Goal: Information Seeking & Learning: Understand process/instructions

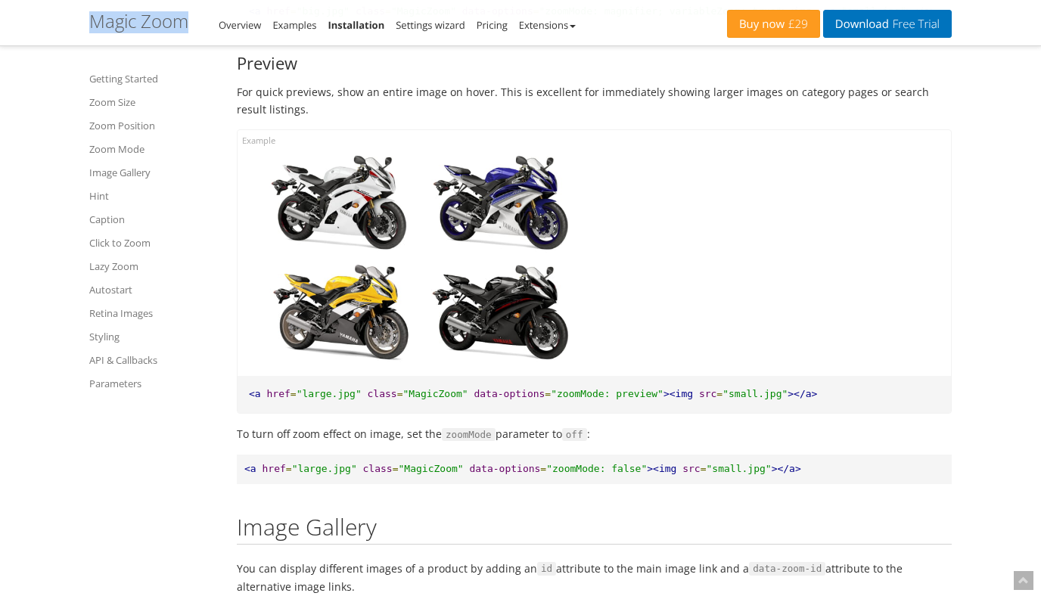
copy h1 "Magic Zoom – Integration Guide"
drag, startPoint x: 81, startPoint y: 20, endPoint x: 91, endPoint y: 19, distance: 10.0
click at [91, 19] on div "Buy now £29 Download Free Trial Magic Zoom – Integration Guide Overview Example…" at bounding box center [520, 23] width 1041 height 46
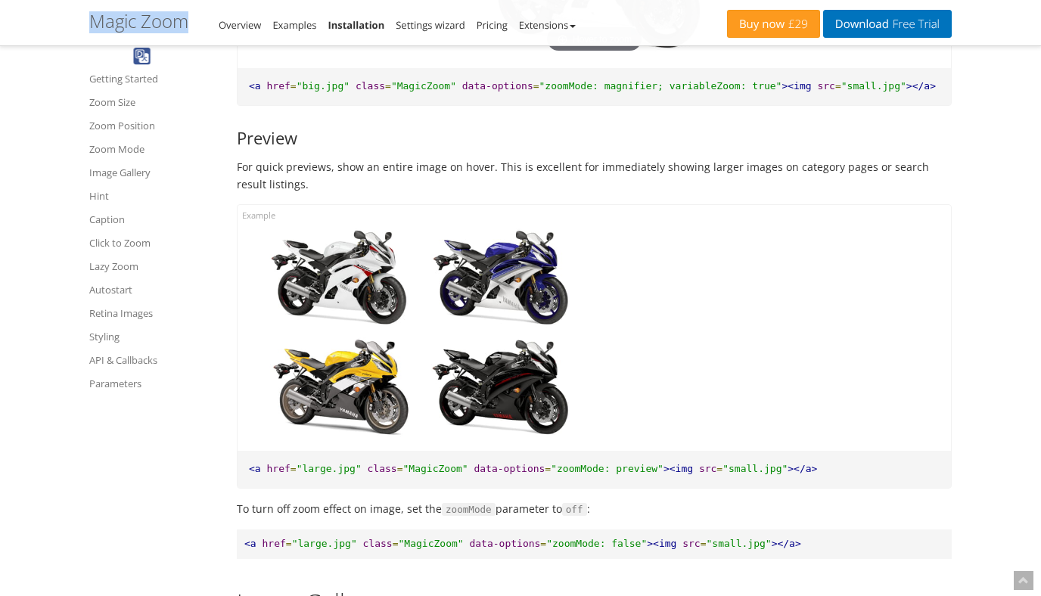
scroll to position [4404, 0]
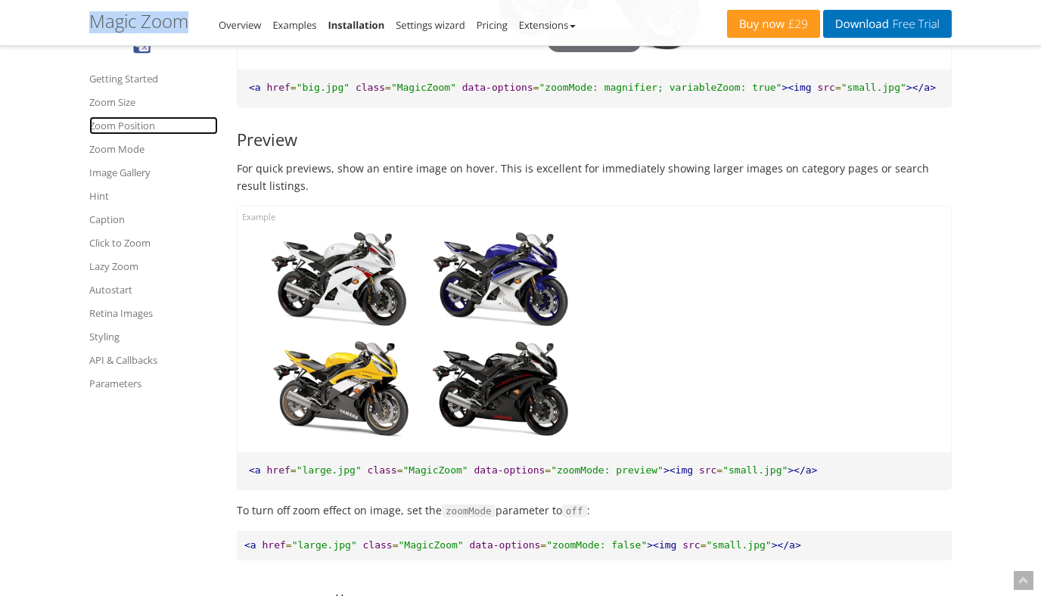
click at [133, 124] on link "Zoom Position" at bounding box center [153, 126] width 129 height 18
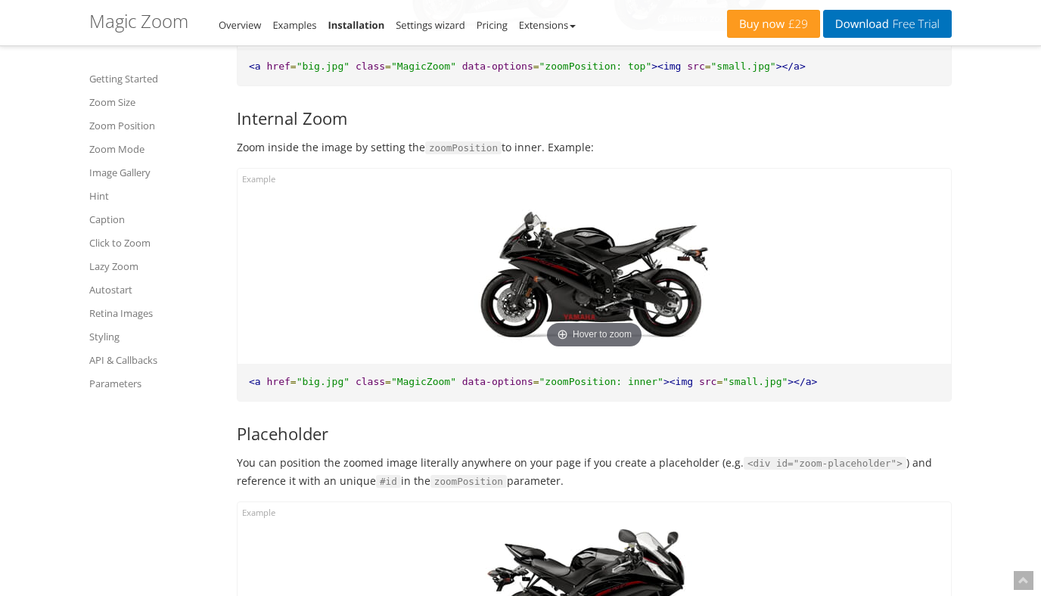
scroll to position [2291, 0]
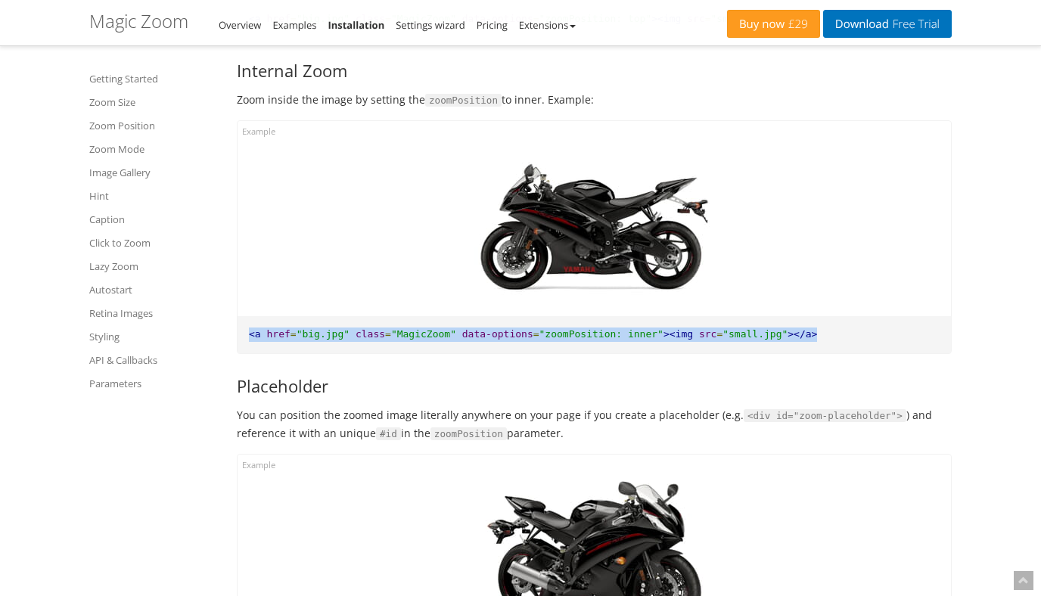
copy pre "<a href = "big.jpg" class = "MagicZoom" data-options = "zoomPosition: inner" ><…"
drag, startPoint x: 823, startPoint y: 337, endPoint x: 239, endPoint y: 333, distance: 583.5
click at [239, 333] on pre "<a href = "big.jpg" class = "MagicZoom" data-options = "zoomPosition: inner" ><…" at bounding box center [595, 334] width 714 height 37
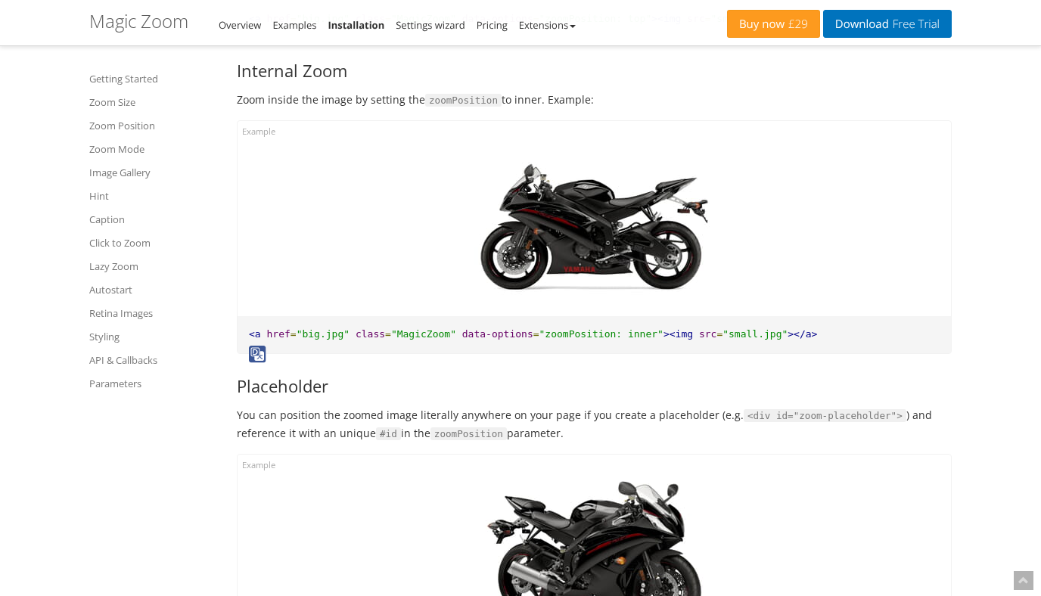
click at [258, 128] on div "Hover to zoom" at bounding box center [595, 218] width 714 height 195
click at [258, 129] on div "Hover to zoom" at bounding box center [595, 218] width 714 height 195
click at [261, 136] on div "Hover to zoom" at bounding box center [595, 218] width 714 height 195
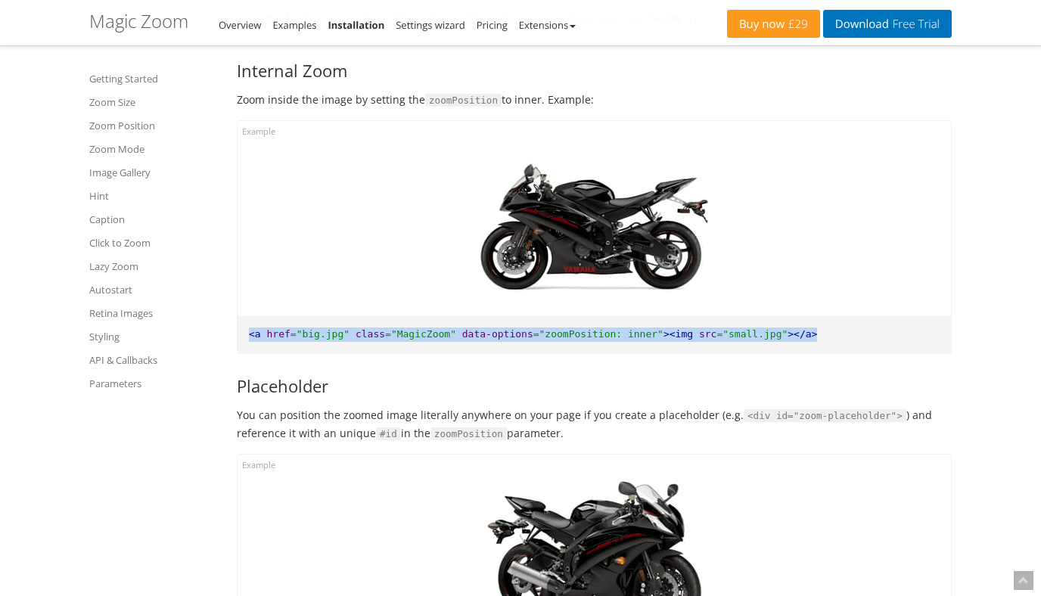
drag, startPoint x: 247, startPoint y: 333, endPoint x: 821, endPoint y: 331, distance: 574.4
click at [821, 331] on pre "<a href = "big.jpg" class = "MagicZoom" data-options = "zoomPosition: inner" ><…" at bounding box center [595, 334] width 714 height 37
copy pre "<a href = "big.jpg" class = "MagicZoom" data-options = "zoomPosition: inner" ><…"
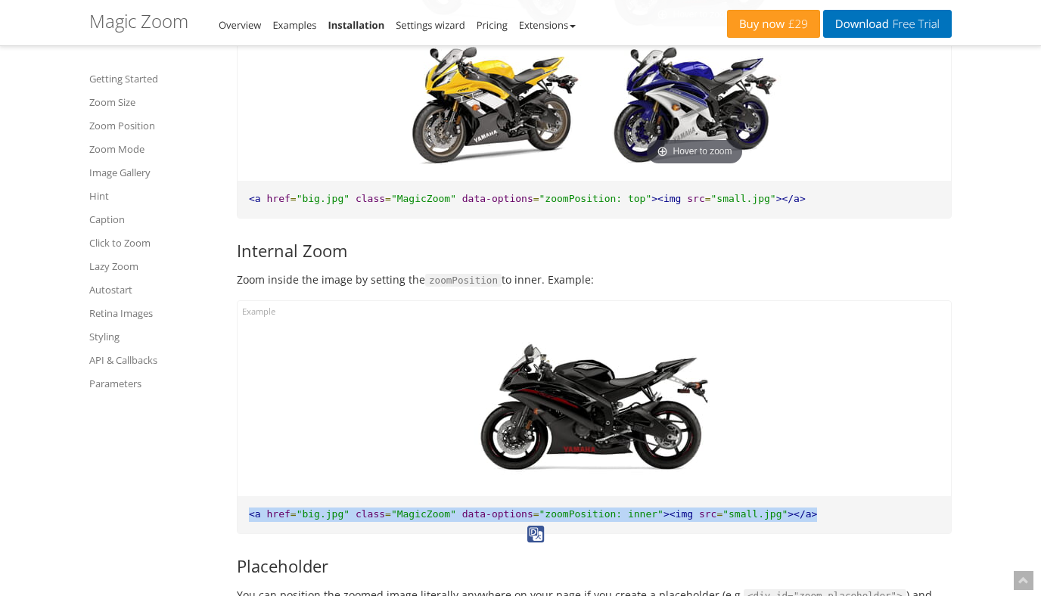
scroll to position [2157, 0]
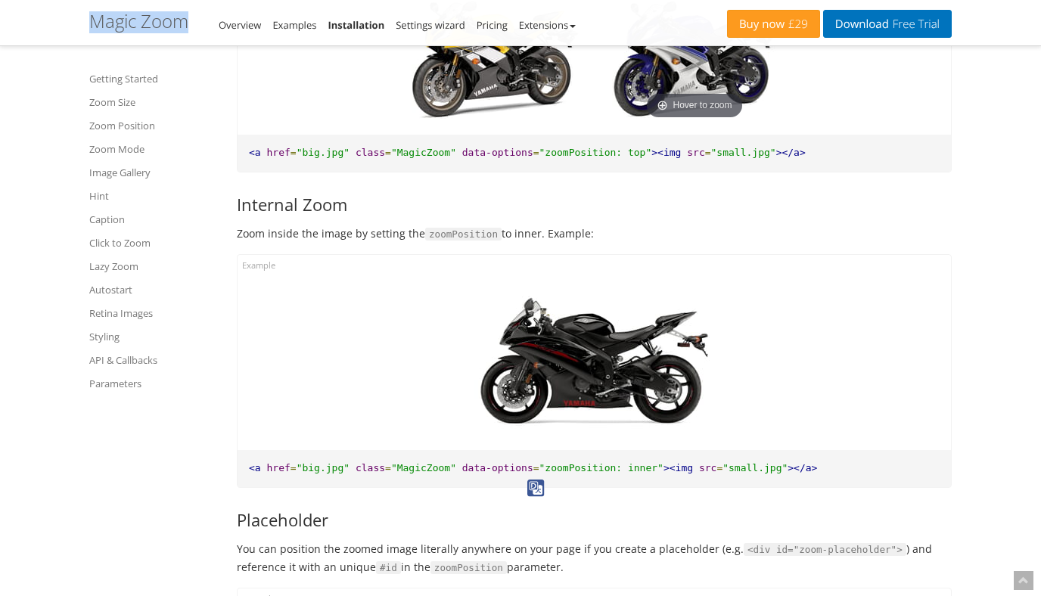
copy h1 "Magic Zoom – Integration Guide"
click at [94, 18] on div "Buy now £29 Download Free Trial Magic Zoom – Integration Guide Overview Example…" at bounding box center [520, 23] width 1041 height 46
click at [906, 160] on pre "<a href = "big.jpg" class = "MagicZoom" data-options = "zoomPosition: top" ><im…" at bounding box center [595, 153] width 714 height 37
